Goal: Task Accomplishment & Management: Use online tool/utility

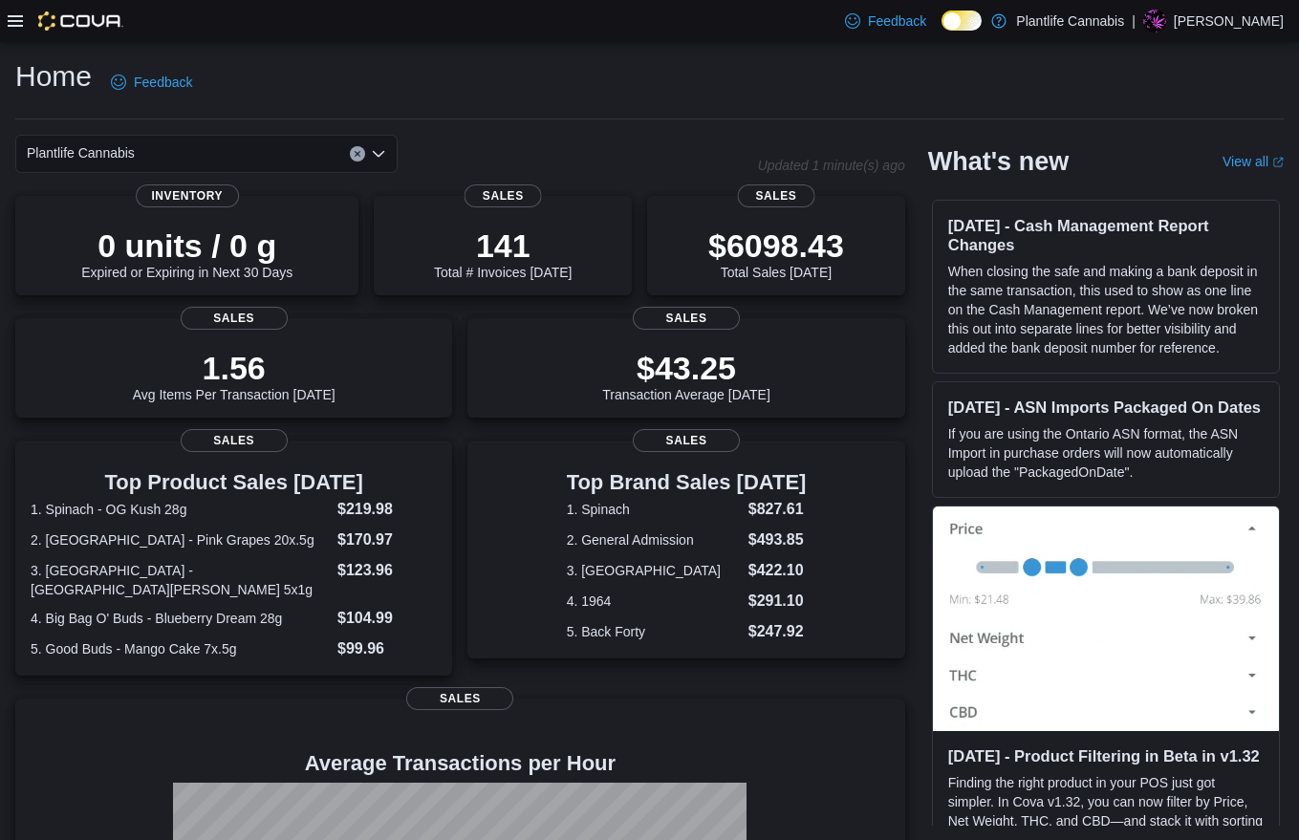
click at [11, 19] on icon at bounding box center [15, 20] width 15 height 15
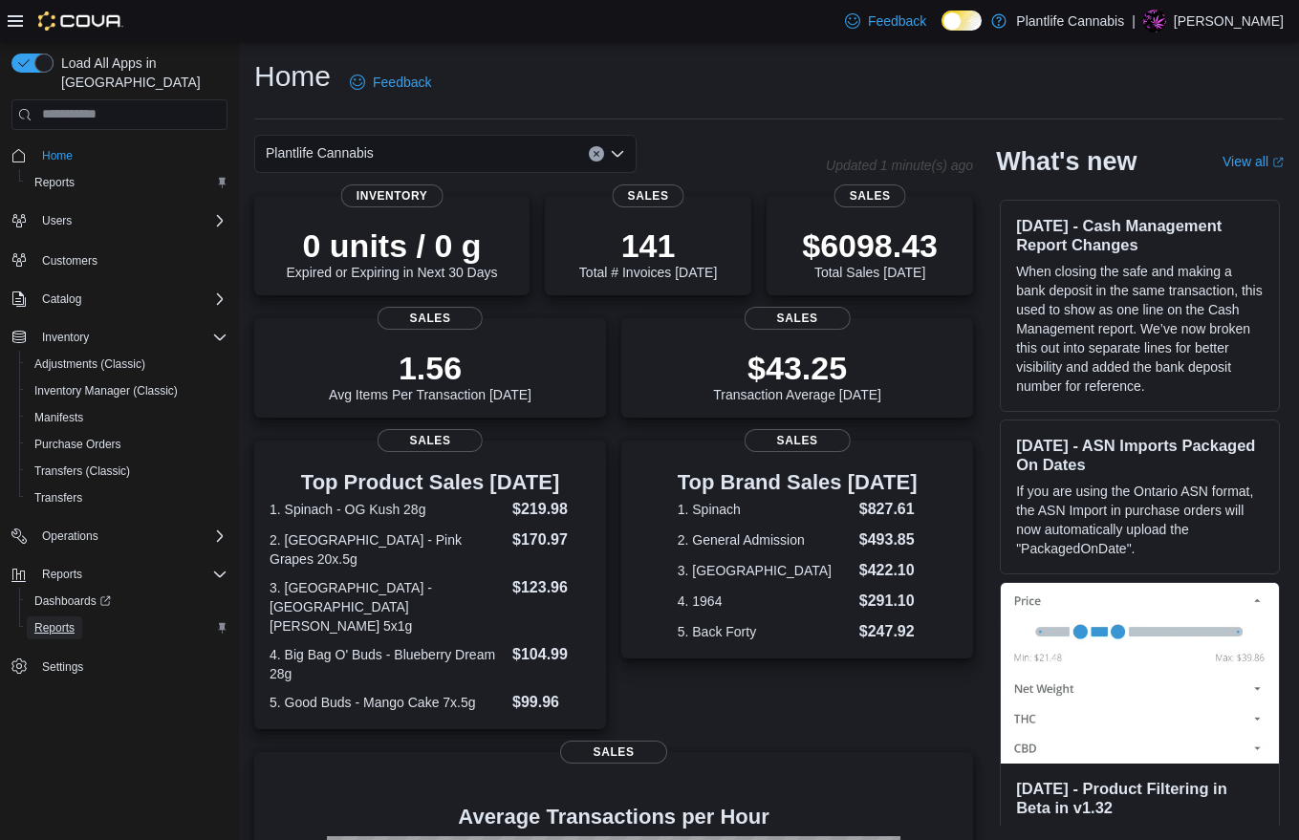
click at [73, 620] on span "Reports" at bounding box center [54, 627] width 40 height 15
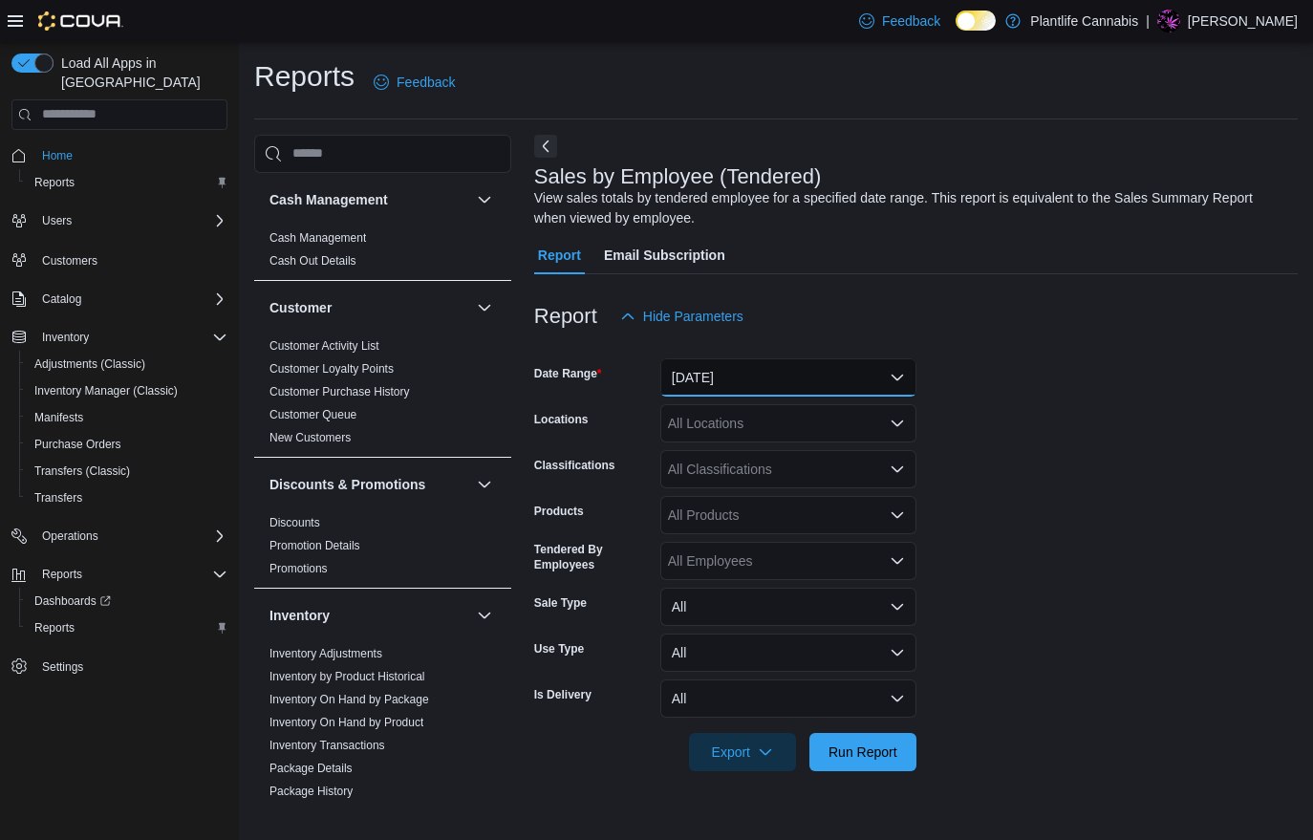
click at [755, 365] on button "[DATE]" at bounding box center [788, 377] width 256 height 38
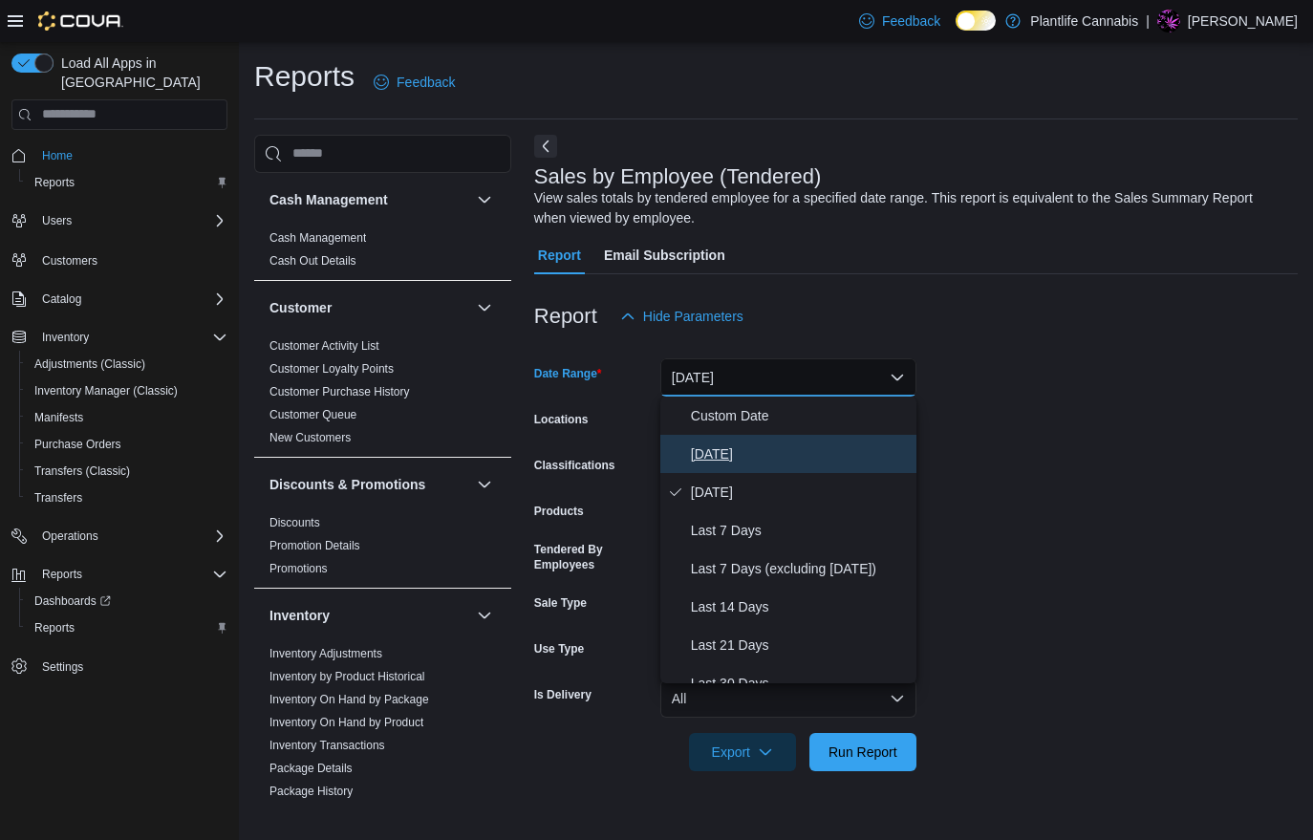
click at [746, 454] on span "[DATE]" at bounding box center [800, 453] width 218 height 23
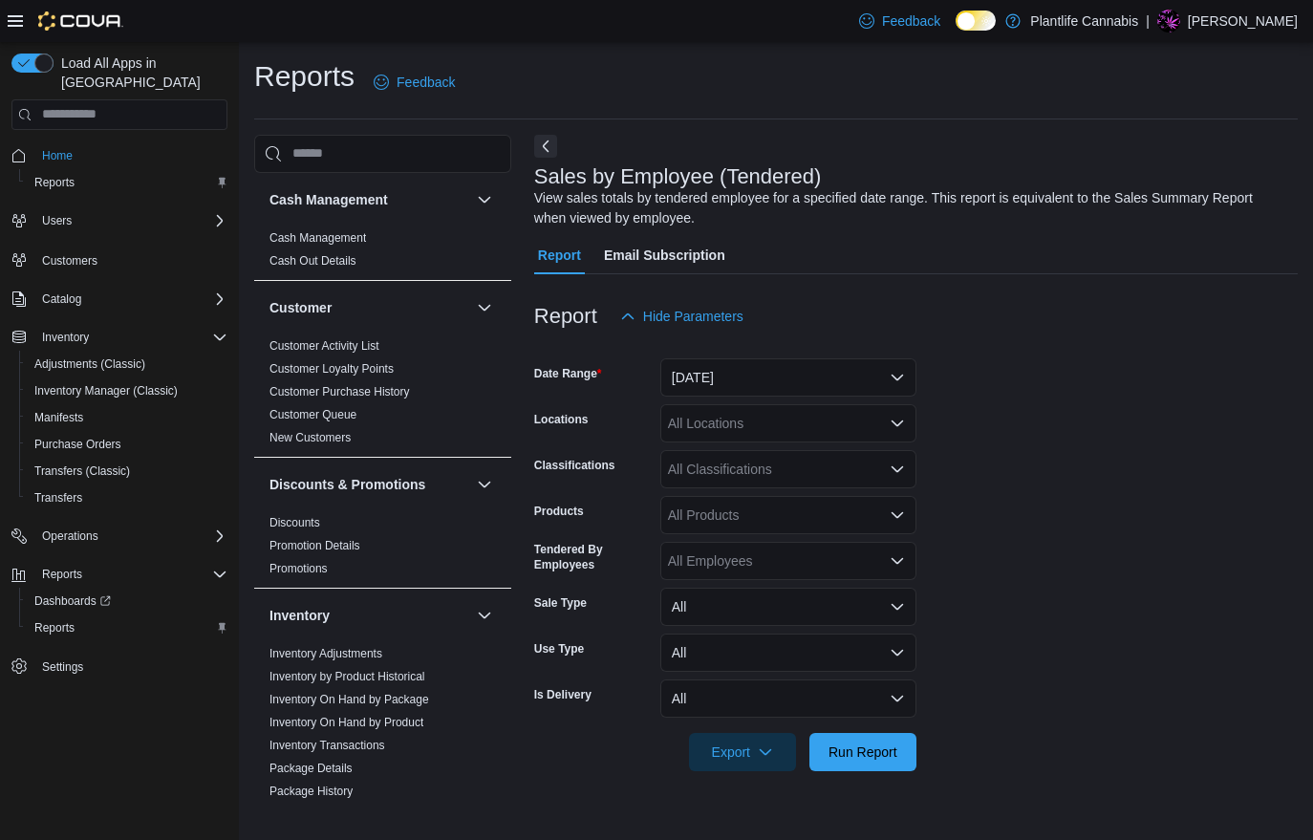
click at [740, 416] on div "All Locations" at bounding box center [788, 423] width 256 height 38
type input "**"
click at [790, 484] on span "Edmonton - [GEOGRAPHIC_DATA]" at bounding box center [817, 483] width 212 height 19
click at [878, 752] on span "Run Report" at bounding box center [862, 751] width 69 height 19
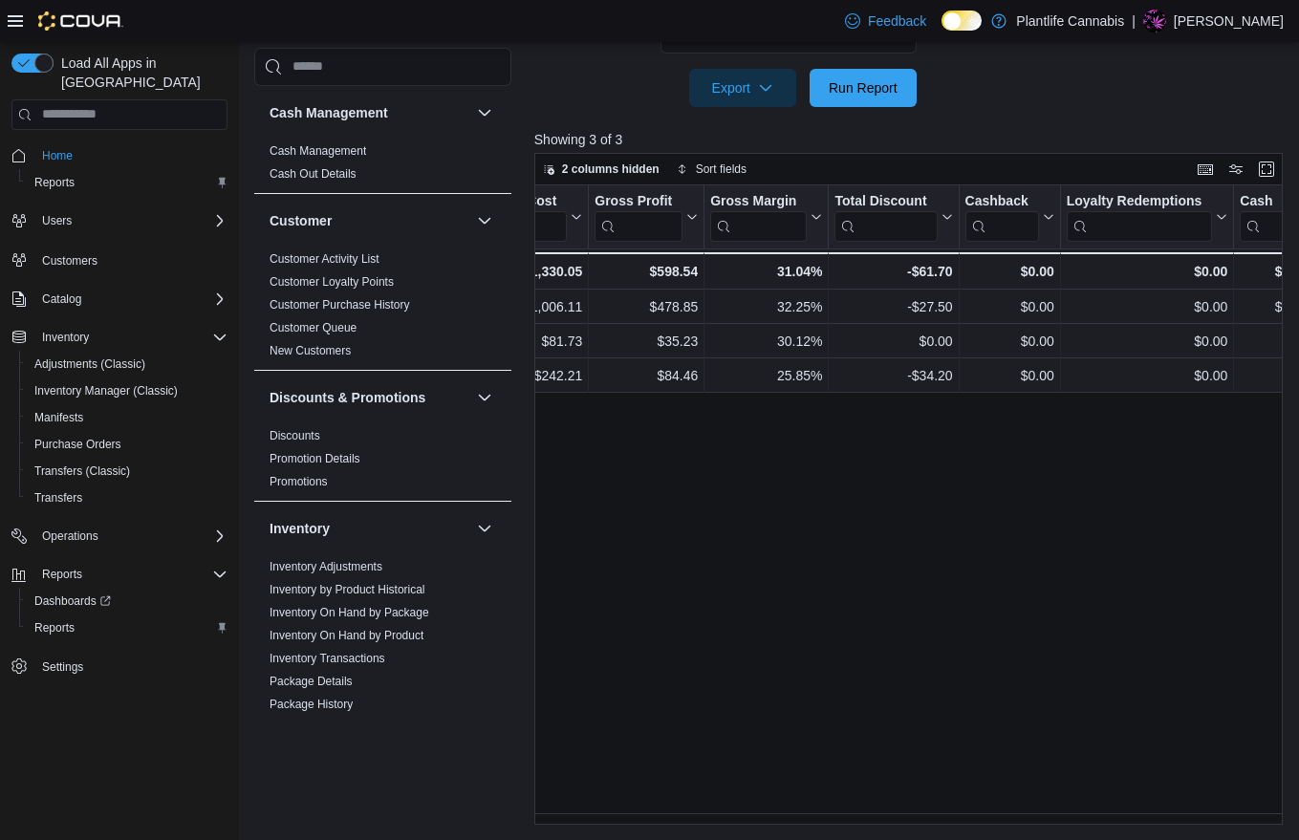
scroll to position [0, 1472]
